Goal: Transaction & Acquisition: Purchase product/service

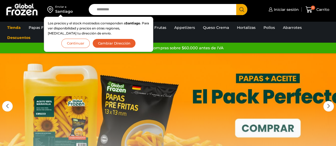
click at [82, 43] on button "Continuar" at bounding box center [75, 43] width 28 height 9
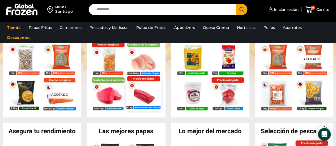
scroll to position [106, 0]
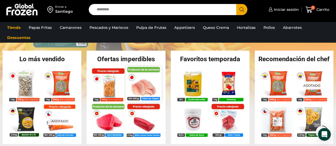
click at [149, 86] on img at bounding box center [144, 84] width 36 height 36
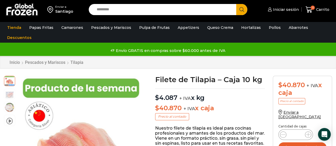
scroll to position [27, 0]
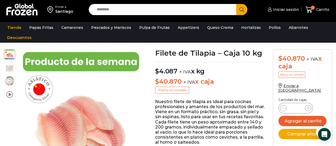
click at [196, 62] on p "$ 4.087 + IVA x kg" at bounding box center [210, 68] width 110 height 13
drag, startPoint x: 282, startPoint y: 10, endPoint x: 245, endPoint y: 28, distance: 40.8
click at [282, 10] on span "Iniciar sesión" at bounding box center [284, 9] width 27 height 5
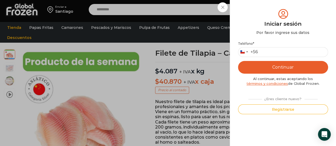
click at [268, 67] on button "Continuar" at bounding box center [283, 67] width 90 height 13
drag, startPoint x: 283, startPoint y: 51, endPoint x: 295, endPoint y: 54, distance: 11.4
click at [283, 51] on input "Teléfono *" at bounding box center [283, 52] width 90 height 10
click at [260, 96] on div "¿Eres cliente nuevo?" at bounding box center [282, 98] width 75 height 7
click at [266, 8] on div "Iniciar sesión Mi cuenta Login Register Iniciar sesión Por favor ingrese sus da…" at bounding box center [282, 9] width 32 height 11
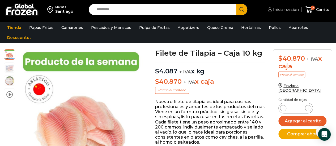
click at [281, 10] on span "Iniciar sesión" at bounding box center [284, 9] width 27 height 5
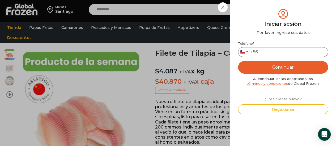
click at [272, 53] on input "Teléfono *" at bounding box center [283, 52] width 90 height 10
type input "*********"
click at [288, 70] on button "Continuar" at bounding box center [283, 67] width 90 height 13
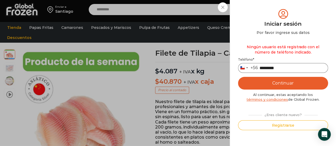
drag, startPoint x: 291, startPoint y: 72, endPoint x: 268, endPoint y: 63, distance: 25.5
click at [257, 67] on input "*********" at bounding box center [283, 68] width 90 height 10
type input "*********"
click at [309, 82] on button "Continuar" at bounding box center [283, 83] width 90 height 13
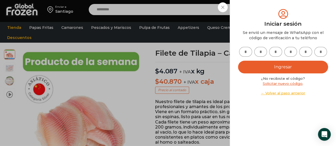
click at [244, 48] on input "text" at bounding box center [245, 52] width 13 height 10
type input "*"
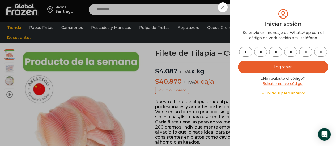
type input "*"
click at [305, 70] on button "Ingresar" at bounding box center [283, 67] width 90 height 13
click at [293, 67] on button "Ingresar" at bounding box center [283, 67] width 90 height 13
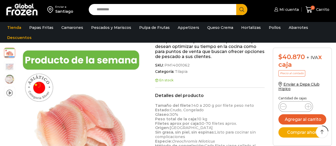
scroll to position [157, 0]
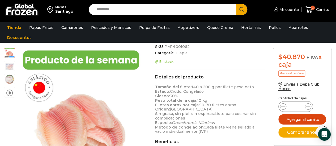
click at [295, 117] on button "Agregar al carrito" at bounding box center [302, 119] width 48 height 10
click at [192, 10] on input "Search input" at bounding box center [164, 9] width 140 height 11
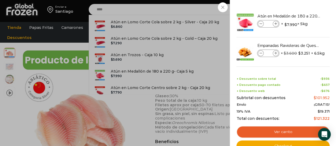
click at [304, 16] on div "3 Carrito 3 3 Shopping Cart *" at bounding box center [317, 9] width 27 height 12
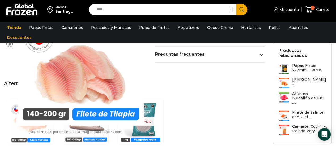
scroll to position [395, 0]
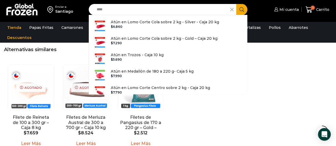
click at [145, 9] on input "****" at bounding box center [161, 9] width 134 height 11
click at [152, 74] on p "Atún en Medallón de 180 a 220 g- Caja 5 kg" at bounding box center [152, 71] width 83 height 6
type input "**********"
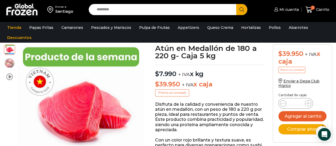
scroll to position [27, 0]
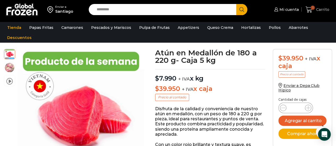
click at [312, 8] on span "3" at bounding box center [312, 8] width 4 height 4
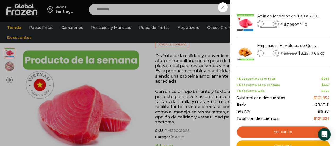
scroll to position [30, 0]
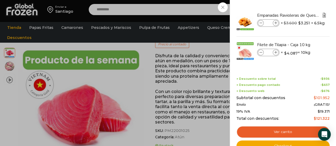
click at [323, 14] on img "Eliminar Empanadas Ravioleras de Queso - Caja 288 unidades del carrito" at bounding box center [323, 15] width 5 height 5
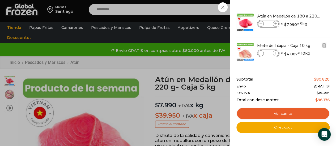
scroll to position [0, 0]
click at [304, 16] on div "2 Carrito 2 2 Shopping Cart *" at bounding box center [317, 9] width 27 height 12
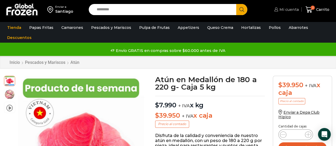
click at [288, 9] on span "Mi cuenta" at bounding box center [288, 9] width 21 height 5
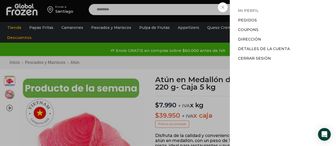
click at [250, 9] on link "Mi perfil" at bounding box center [248, 10] width 21 height 5
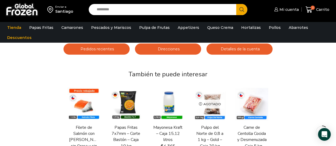
scroll to position [106, 0]
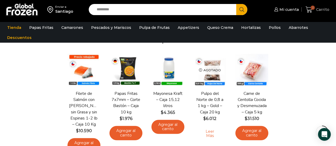
click at [312, 10] on icon at bounding box center [308, 9] width 7 height 6
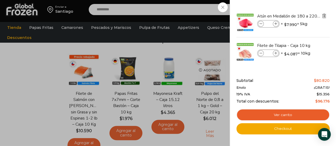
click at [324, 16] on img "Eliminar Atún en Medallón de 180 a 220 g- Caja 5 kg del carrito" at bounding box center [323, 16] width 5 height 5
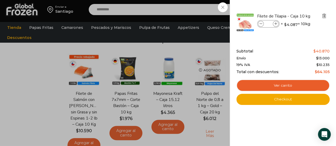
click at [323, 15] on img "Eliminar Filete de Tilapia - Caja 10 kg del carrito" at bounding box center [323, 16] width 5 height 5
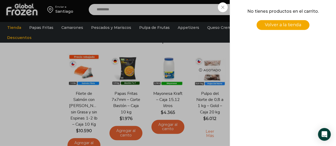
click at [304, 5] on div "0 [GEOGRAPHIC_DATA] 0 0 Shopping Cart No tienes productos en el carrito. Volver…" at bounding box center [317, 9] width 27 height 12
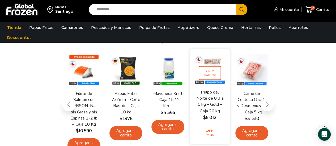
scroll to position [0, 0]
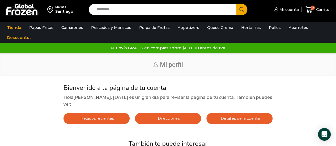
click at [159, 10] on input "Search input" at bounding box center [164, 9] width 140 height 11
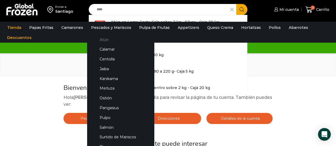
type input "****"
click at [97, 40] on link "Atún" at bounding box center [120, 40] width 56 height 10
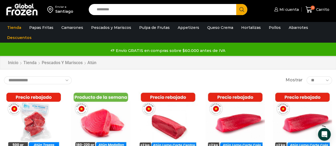
scroll to position [53, 0]
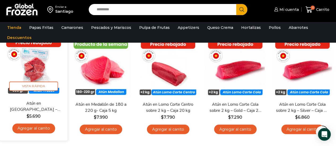
click at [28, 126] on link "Agregar al carrito" at bounding box center [33, 129] width 43 height 10
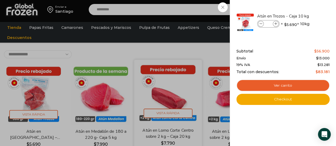
scroll to position [0, 0]
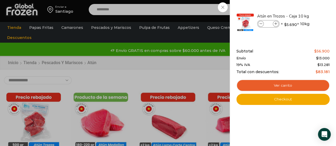
click at [304, 8] on div "1 Carrito 1 1 Shopping Cart *" at bounding box center [317, 9] width 27 height 12
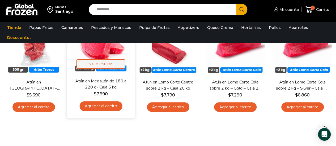
scroll to position [53, 0]
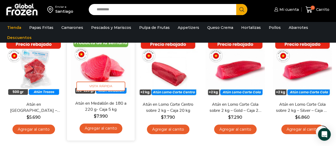
click at [101, 81] on img at bounding box center [101, 67] width 60 height 60
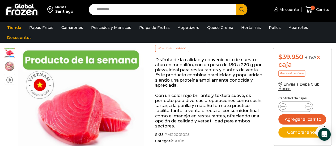
scroll to position [106, 0]
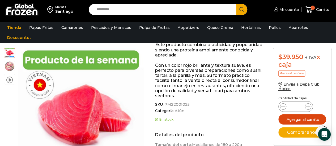
click at [301, 120] on button "Agregar al carrito" at bounding box center [302, 119] width 48 height 10
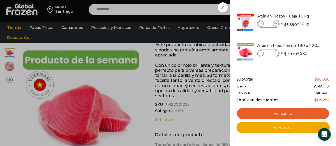
click at [304, 7] on div "2 Carrito 2 2 Shopping Cart *" at bounding box center [317, 9] width 27 height 12
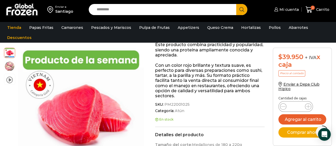
click at [19, 8] on img at bounding box center [21, 10] width 33 height 14
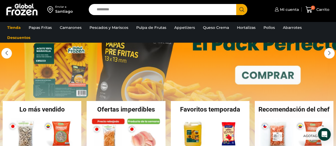
scroll to position [27, 0]
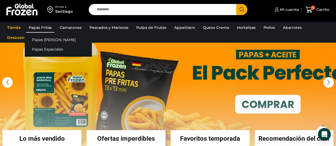
click at [44, 27] on link "Papas Fritas" at bounding box center [40, 28] width 28 height 10
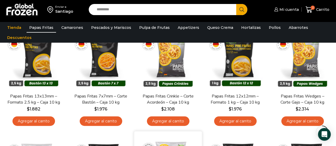
scroll to position [53, 0]
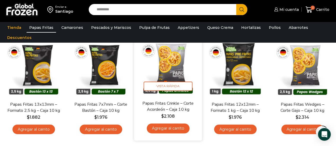
click at [173, 127] on link "Agregar al carrito" at bounding box center [167, 129] width 43 height 10
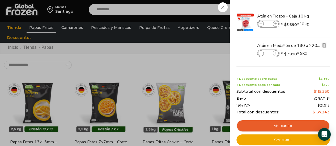
scroll to position [0, 0]
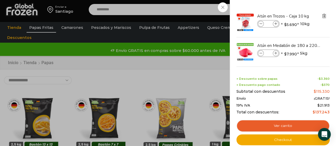
click at [323, 14] on img "Eliminar Atún en Trozos - Caja 10 kg del carrito" at bounding box center [323, 16] width 5 height 5
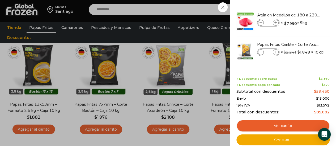
scroll to position [27, 0]
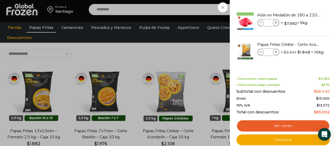
click at [323, 98] on bdi "$ 13.000" at bounding box center [323, 98] width 14 height 4
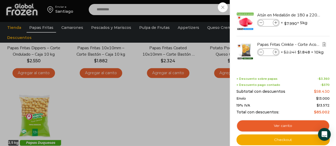
scroll to position [233, 0]
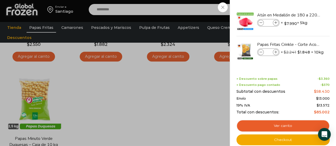
click at [304, 7] on div "2 Carrito 2 2 Shopping Cart *" at bounding box center [317, 9] width 27 height 12
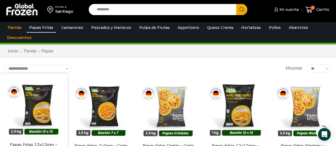
scroll to position [0, 0]
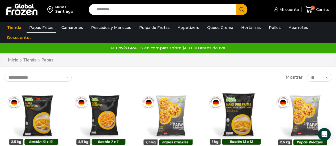
click at [18, 12] on img at bounding box center [21, 10] width 33 height 14
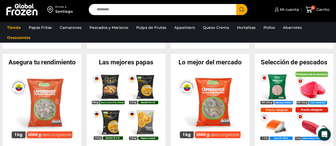
scroll to position [212, 0]
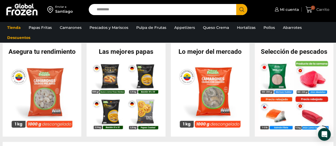
click at [309, 11] on icon at bounding box center [308, 9] width 7 height 7
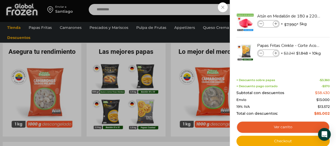
click at [304, 16] on div "2 [GEOGRAPHIC_DATA] 2 2 Shopping Cart * $" at bounding box center [317, 9] width 27 height 12
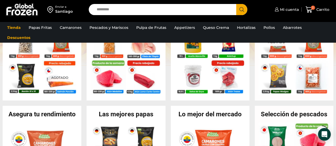
scroll to position [106, 0]
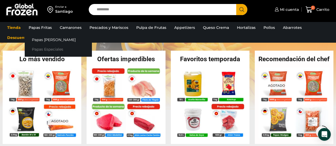
click at [44, 48] on link "Papas Especiales" at bounding box center [58, 50] width 67 height 10
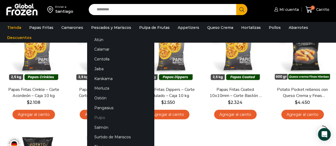
scroll to position [80, 0]
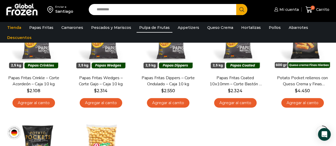
click at [155, 27] on link "Pulpa de Frutas" at bounding box center [154, 28] width 36 height 10
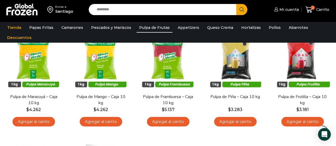
scroll to position [53, 0]
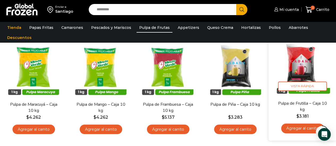
click at [290, 126] on link "Agregar al carrito" at bounding box center [302, 129] width 43 height 10
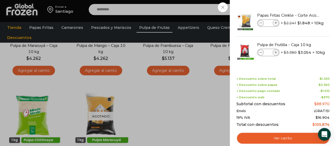
scroll to position [127, 0]
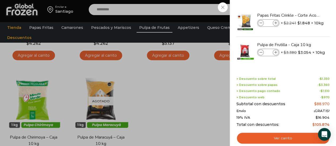
click at [304, 16] on div "3 Carrito 3 3 Shopping Cart *" at bounding box center [317, 9] width 27 height 12
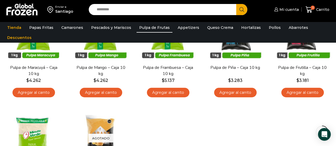
scroll to position [48, 0]
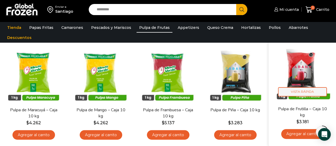
click at [305, 94] on span "Vista Rápida" at bounding box center [302, 91] width 49 height 9
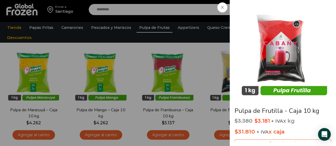
click at [225, 8] on span at bounding box center [222, 7] width 10 height 10
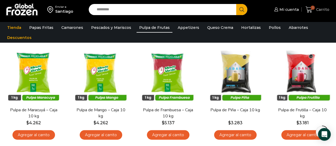
click at [311, 11] on icon at bounding box center [308, 9] width 7 height 7
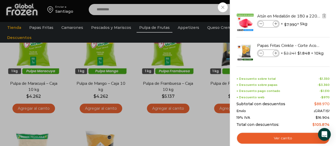
scroll to position [30, 0]
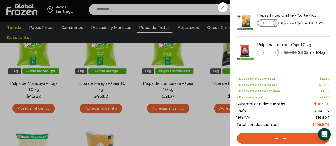
click at [226, 7] on span at bounding box center [223, 7] width 10 height 10
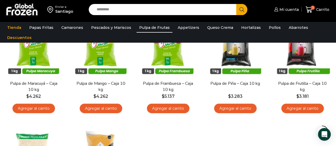
click at [113, 8] on input "Search input" at bounding box center [164, 9] width 140 height 11
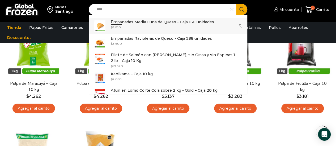
type input "****"
click at [261, 6] on div "Mi cuenta Mi cuenta Mi perfil Pedidos Descargas Coupons Dirección Detalles de l…" at bounding box center [293, 9] width 78 height 12
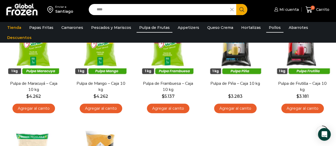
click at [267, 26] on link "Pollos" at bounding box center [274, 28] width 17 height 10
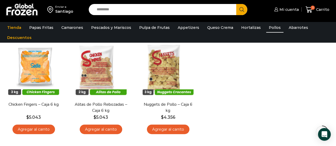
click at [24, 12] on img at bounding box center [21, 10] width 33 height 14
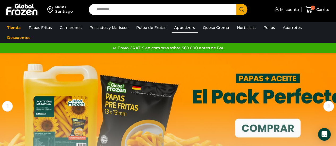
click at [186, 31] on link "Appetizers" at bounding box center [184, 28] width 26 height 10
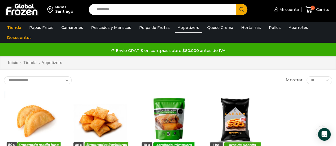
scroll to position [53, 0]
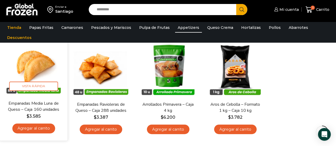
click at [40, 129] on link "Agregar al carrito" at bounding box center [33, 129] width 43 height 10
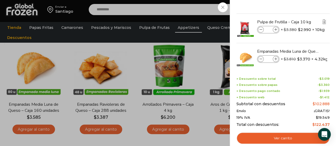
click at [260, 30] on icon at bounding box center [260, 29] width 3 height 3
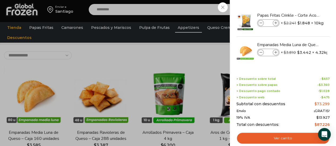
scroll to position [0, 0]
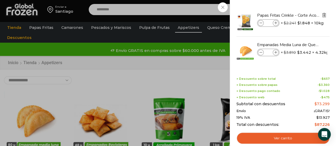
click at [323, 14] on img "Eliminar Papas Fritas Crinkle - Corte Acordeón - Caja 10 kg del carrito" at bounding box center [323, 15] width 5 height 5
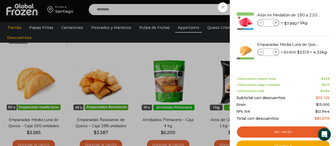
scroll to position [53, 0]
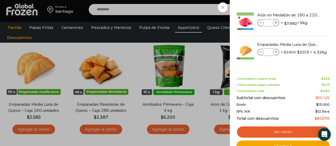
click at [304, 16] on div "2 Carrito 2 2 Shopping Cart *" at bounding box center [317, 9] width 27 height 12
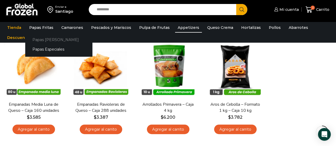
click at [41, 40] on link "Papas [PERSON_NAME]" at bounding box center [58, 40] width 67 height 10
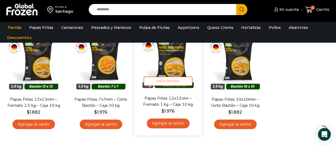
scroll to position [53, 0]
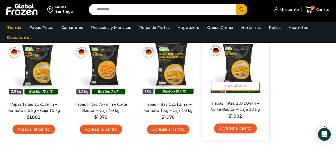
click at [223, 128] on link "Agregar al carrito" at bounding box center [235, 129] width 43 height 10
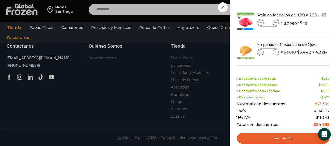
scroll to position [0, 0]
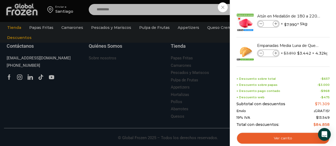
click at [304, 8] on div "3 [GEOGRAPHIC_DATA] 3 3 Shopping Cart *" at bounding box center [317, 9] width 27 height 12
